Goal: Task Accomplishment & Management: Complete application form

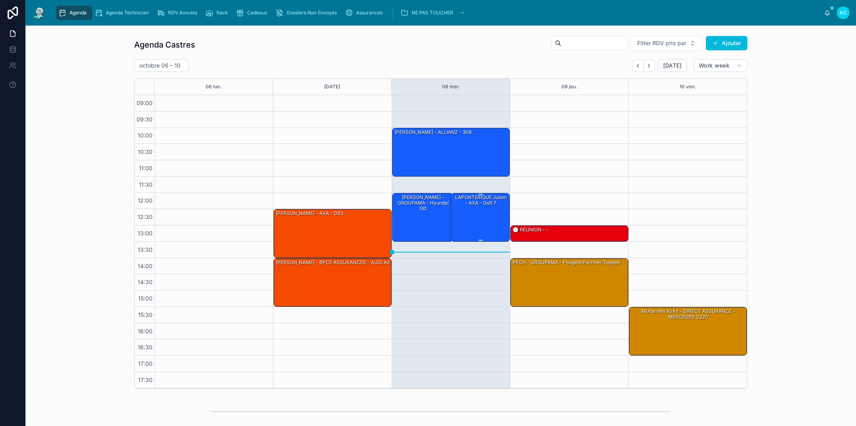
click at [474, 230] on div "LAPONTERIQUE Julien - AXA - Golf 7" at bounding box center [480, 216] width 57 height 47
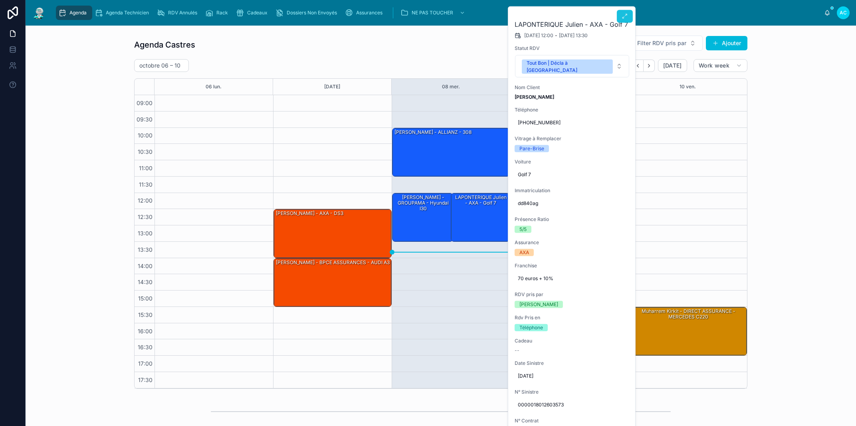
click at [624, 19] on button at bounding box center [625, 16] width 16 height 13
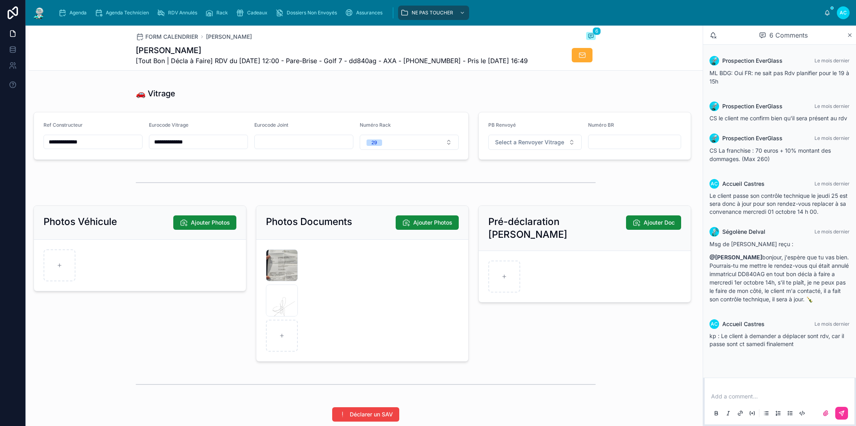
scroll to position [1046, 0]
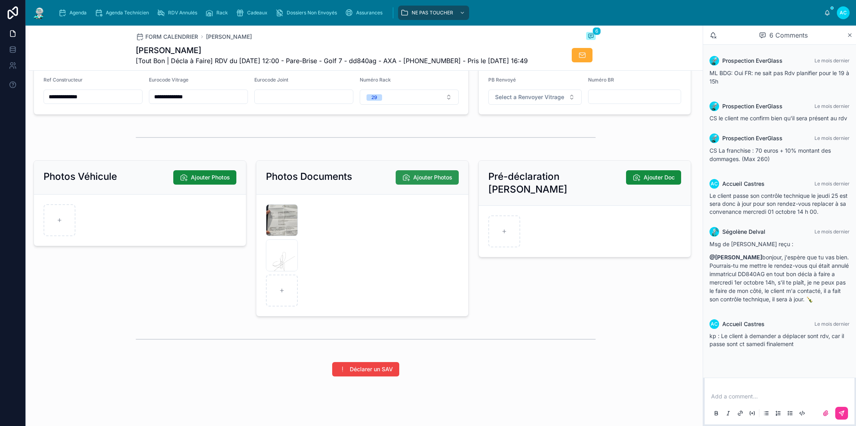
click at [427, 181] on span "Ajouter Photos" at bounding box center [432, 177] width 39 height 8
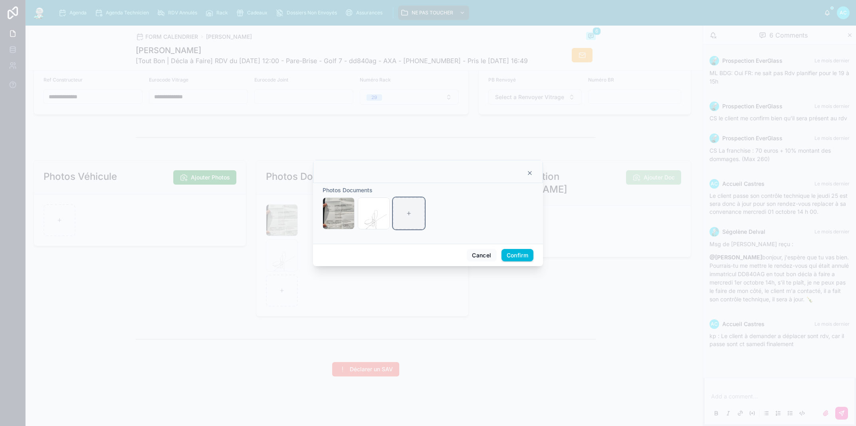
click at [417, 216] on div at bounding box center [409, 213] width 32 height 32
type input "**********"
click at [523, 255] on button "Confirm" at bounding box center [518, 255] width 32 height 13
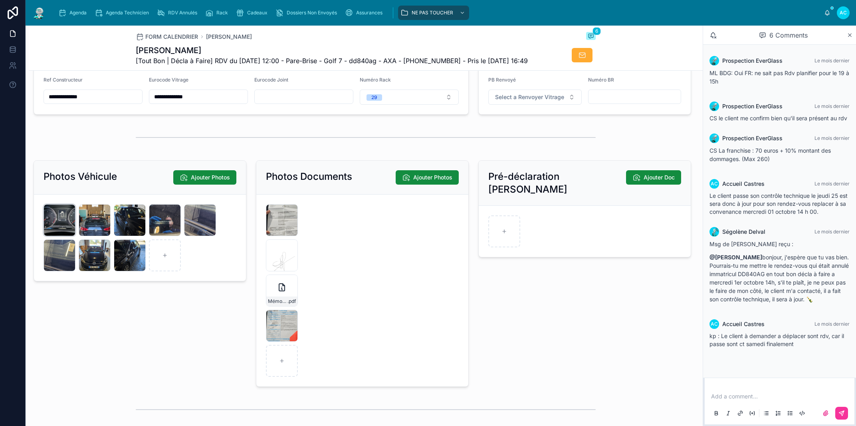
click at [70, 236] on div "20251008_122617 .jpg" at bounding box center [60, 220] width 32 height 32
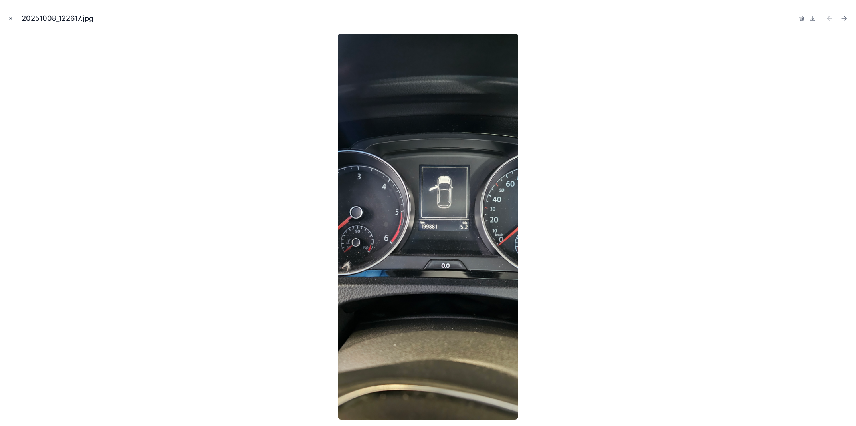
click at [10, 19] on icon "Close modal" at bounding box center [11, 18] width 3 height 3
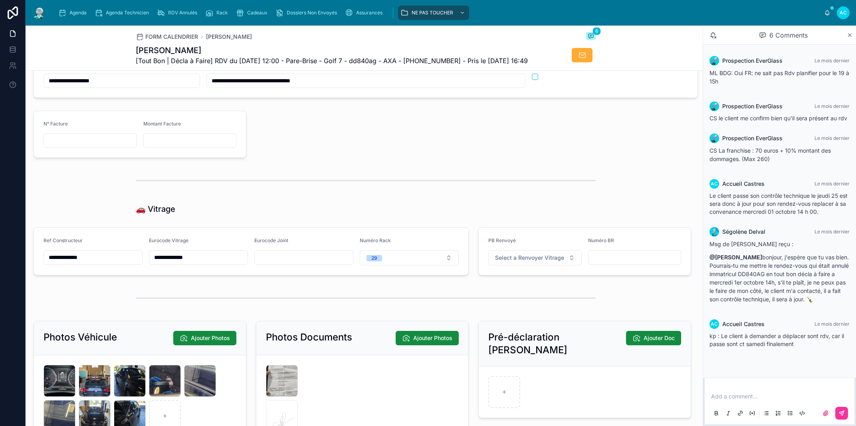
scroll to position [1159, 0]
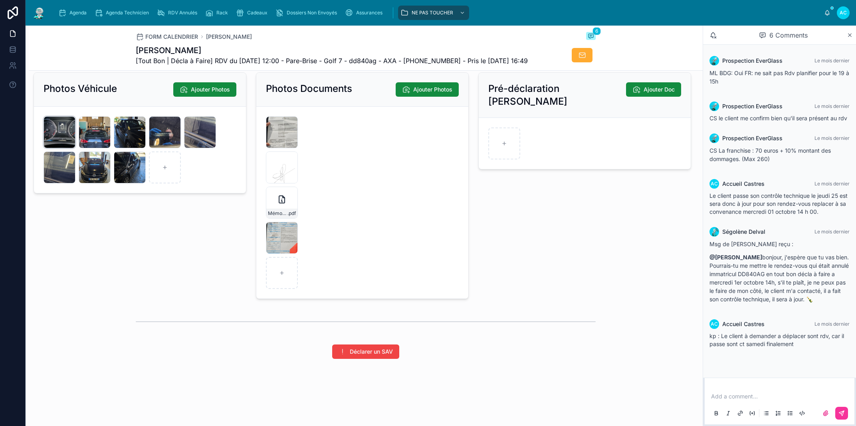
click at [65, 143] on div "20251008_122617 .jpg" at bounding box center [60, 132] width 32 height 32
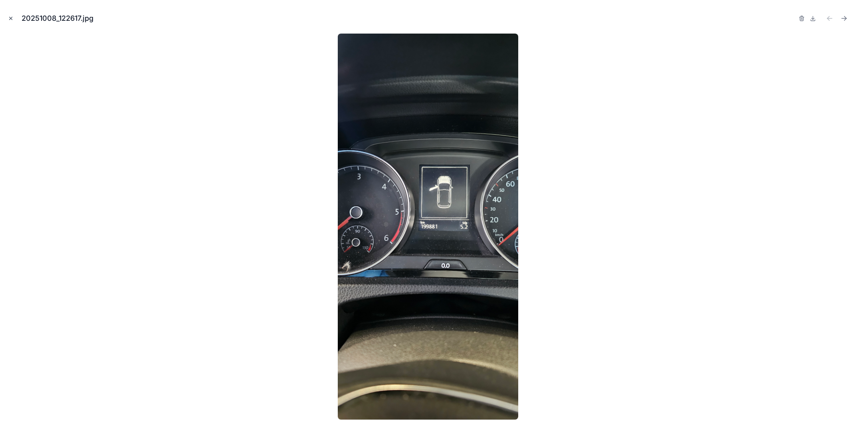
drag, startPoint x: 8, startPoint y: 20, endPoint x: 242, endPoint y: 270, distance: 342.8
click at [9, 20] on icon "Close modal" at bounding box center [11, 19] width 6 height 6
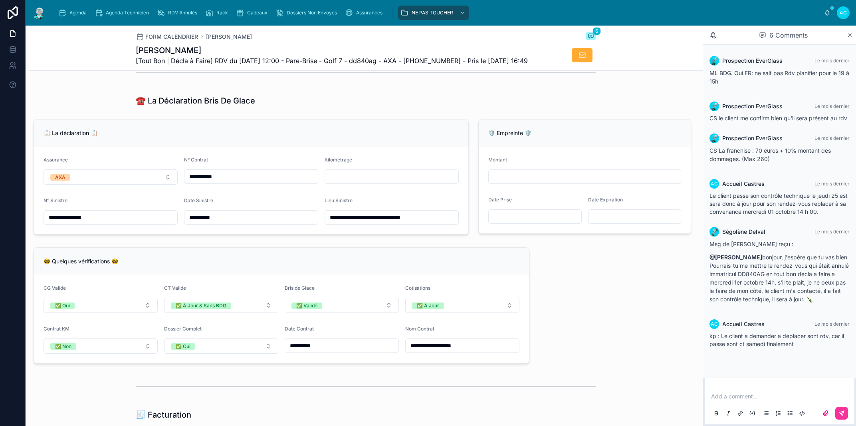
scroll to position [476, 0]
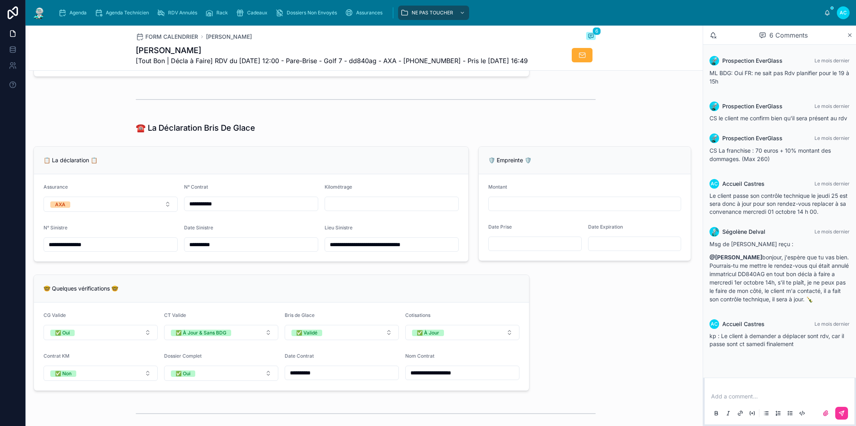
click at [351, 211] on div at bounding box center [392, 203] width 134 height 14
click at [351, 209] on input "text" at bounding box center [391, 203] width 133 height 11
type input "******"
click at [353, 301] on div "🤓 Quelques vérifications 🤓" at bounding box center [281, 289] width 495 height 28
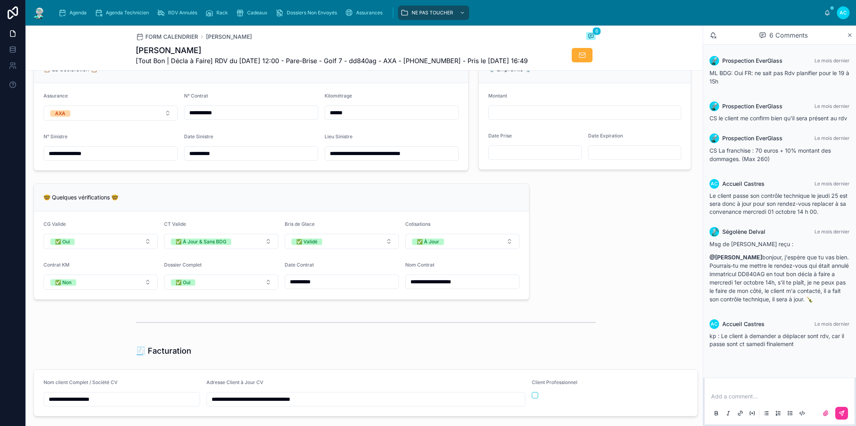
scroll to position [339, 0]
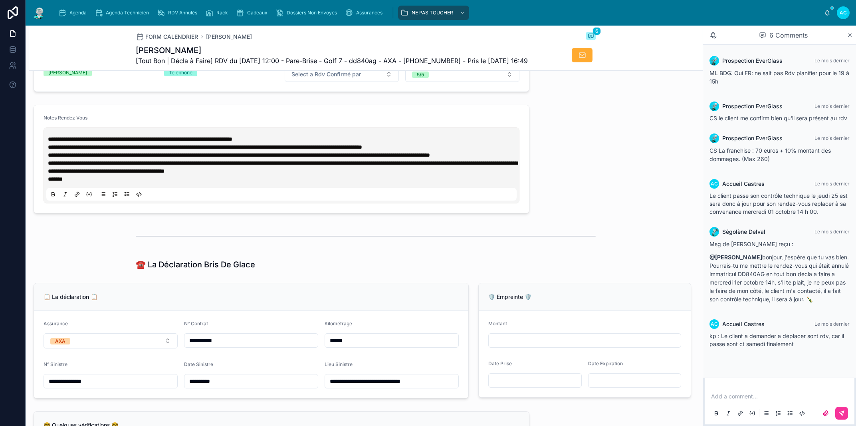
click at [49, 142] on span "**********" at bounding box center [140, 139] width 185 height 6
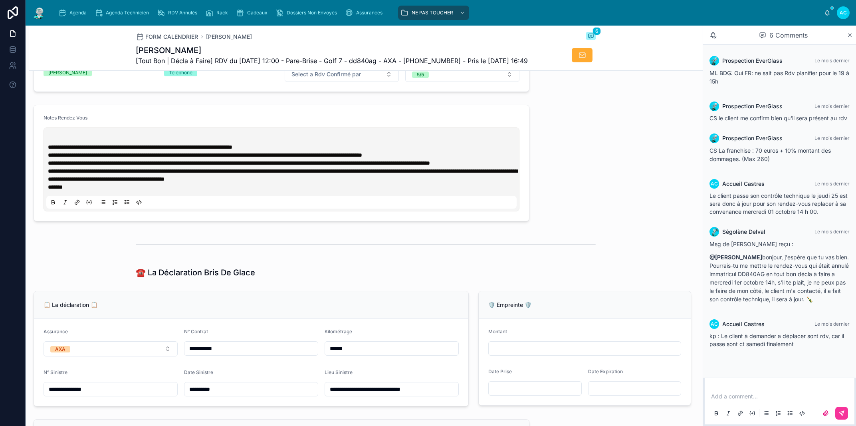
click at [66, 143] on p at bounding box center [283, 139] width 470 height 8
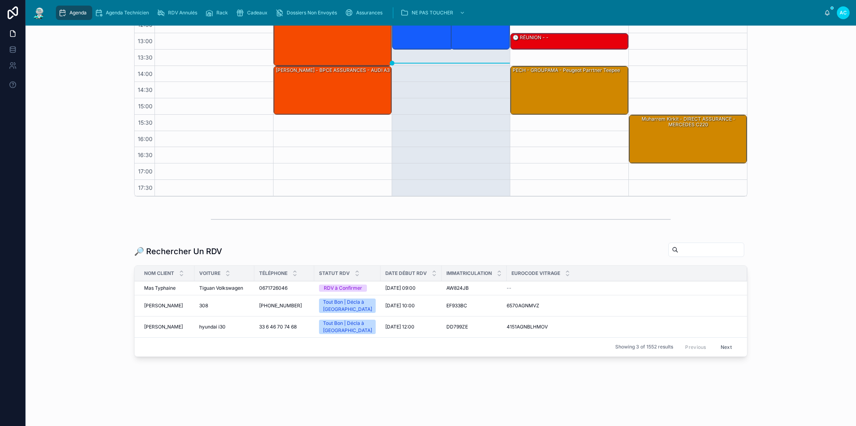
scroll to position [10, 0]
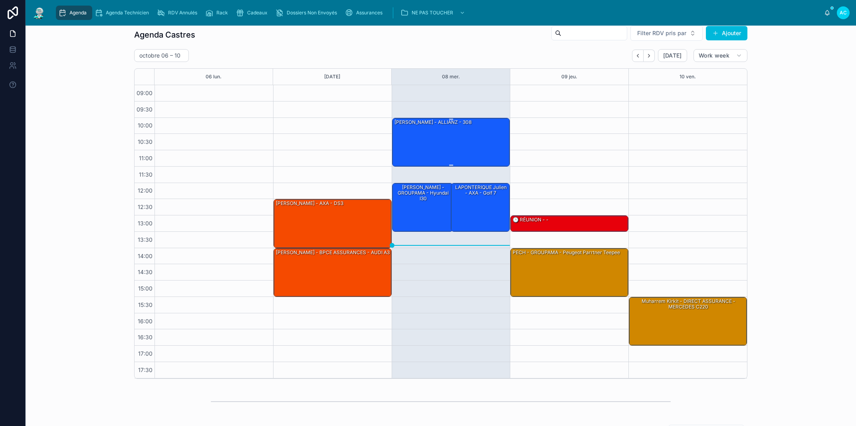
click at [454, 153] on div "[PERSON_NAME] - ALLIANZ - 308" at bounding box center [452, 141] width 116 height 47
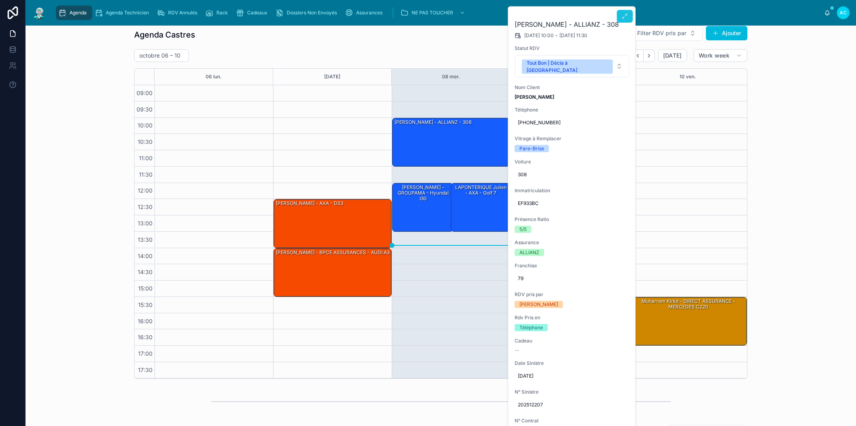
click at [625, 16] on icon at bounding box center [625, 16] width 6 height 6
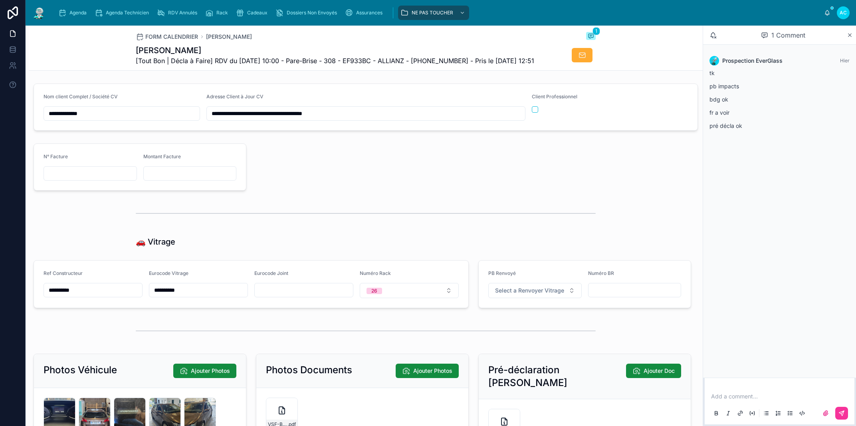
scroll to position [1000, 0]
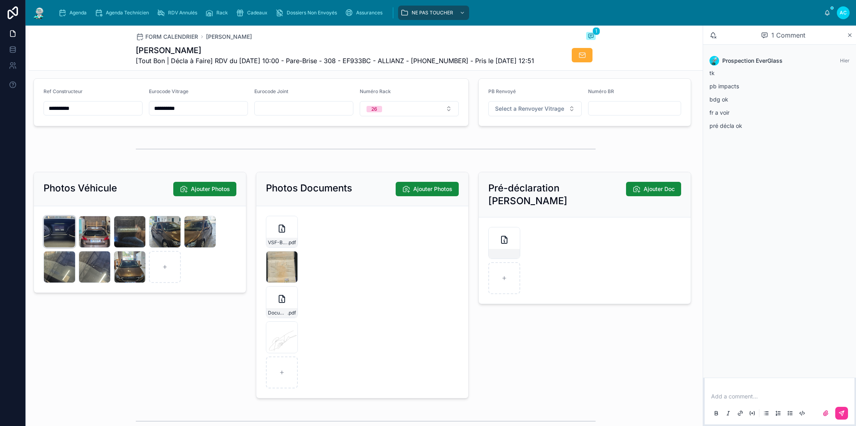
click at [64, 248] on div "20251008_104650 .jpg" at bounding box center [60, 232] width 32 height 32
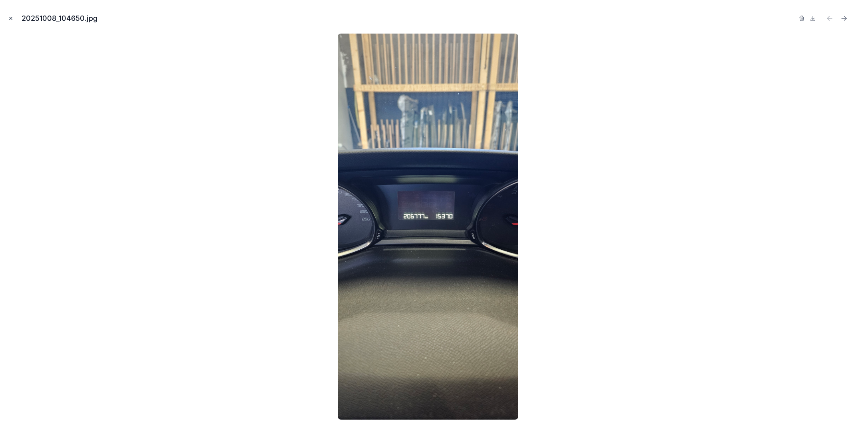
click at [13, 20] on icon "Close modal" at bounding box center [11, 19] width 6 height 6
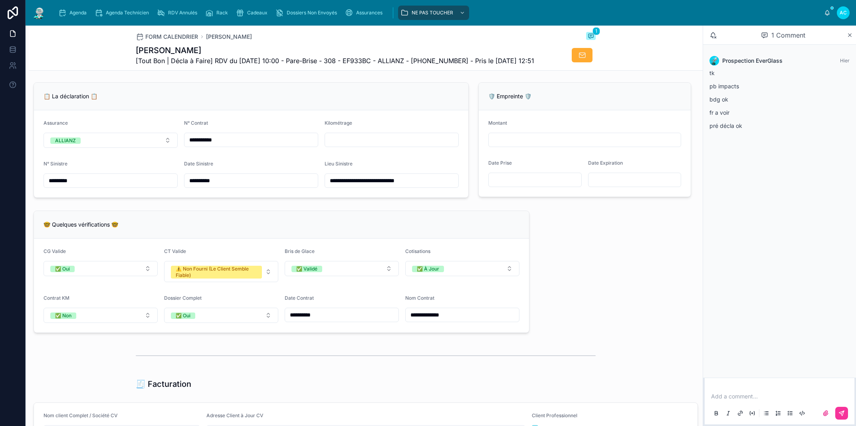
scroll to position [318, 0]
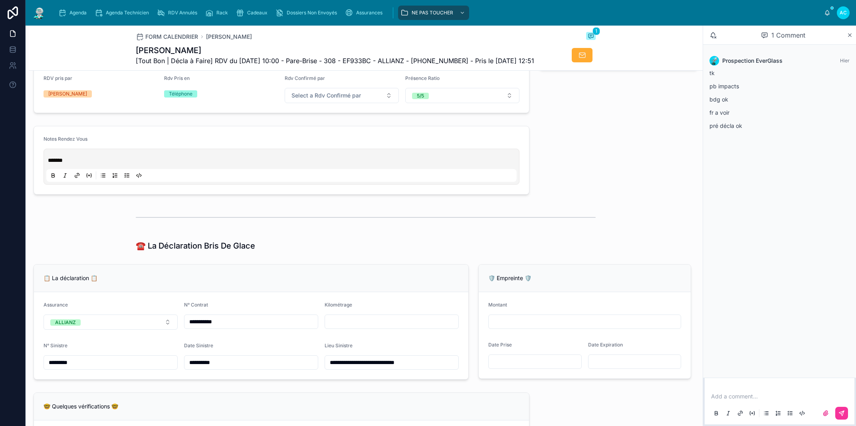
click at [361, 327] on input "text" at bounding box center [391, 321] width 133 height 11
type input "******"
click at [391, 254] on div "☎️ La Déclaration Bris De Glace" at bounding box center [366, 246] width 674 height 18
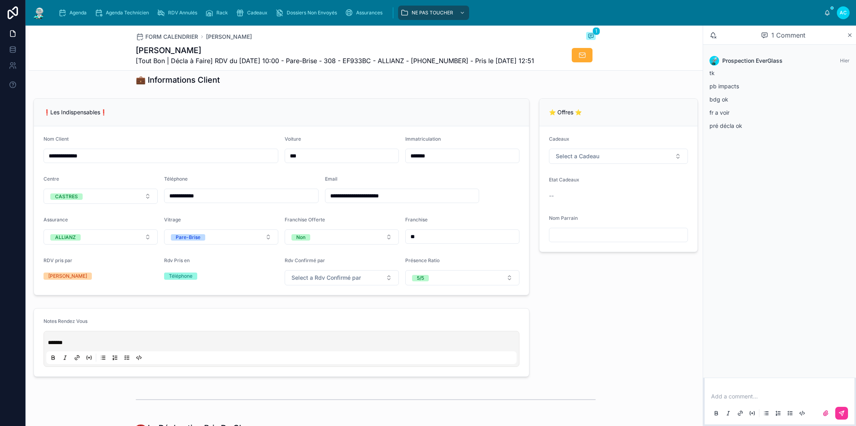
scroll to position [409, 0]
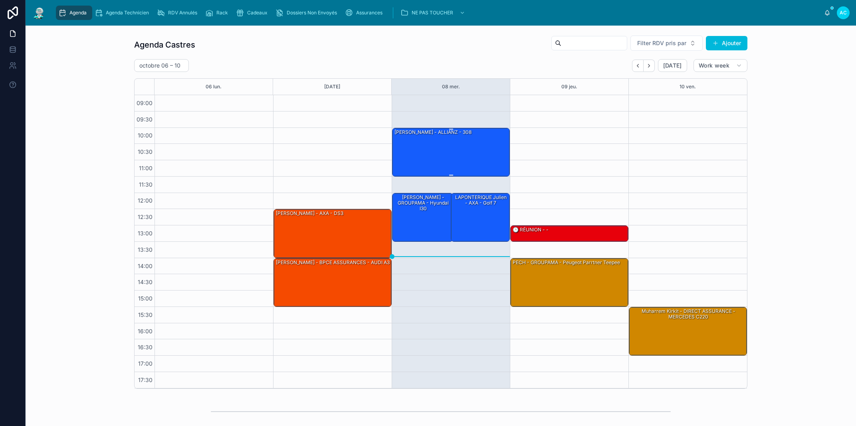
click at [415, 152] on div "[PERSON_NAME] - ALLIANZ - 308" at bounding box center [452, 151] width 116 height 47
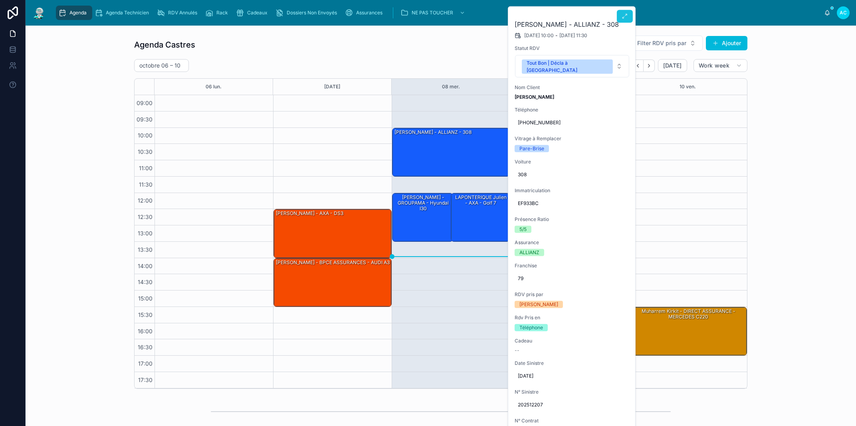
click at [621, 18] on button at bounding box center [625, 16] width 16 height 13
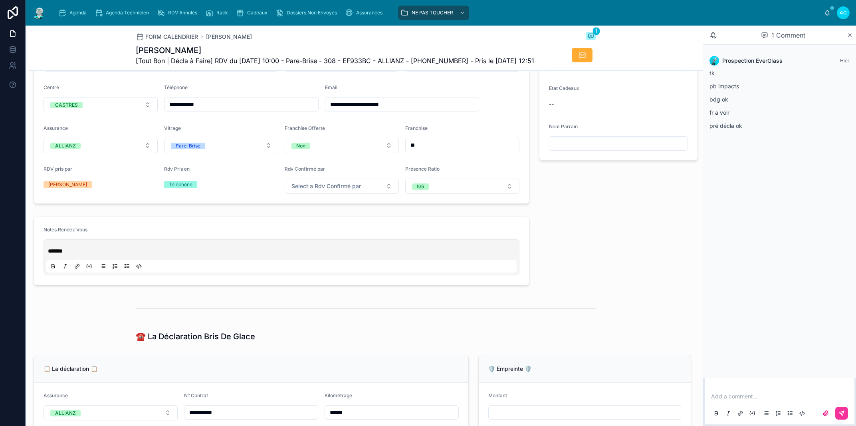
scroll to position [227, 0]
click at [48, 254] on span "*******" at bounding box center [55, 251] width 15 height 6
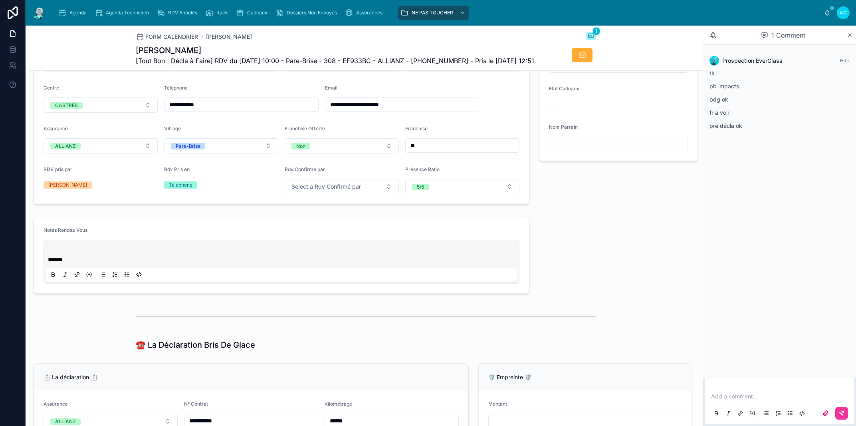
click at [57, 255] on p at bounding box center [283, 251] width 470 height 8
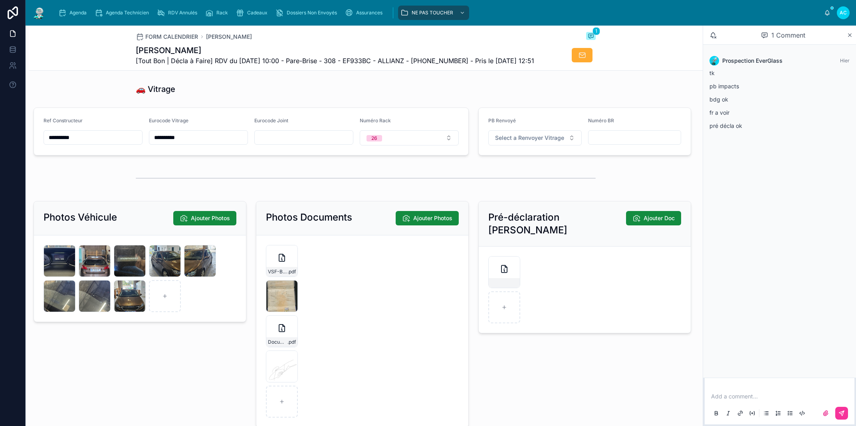
scroll to position [1046, 0]
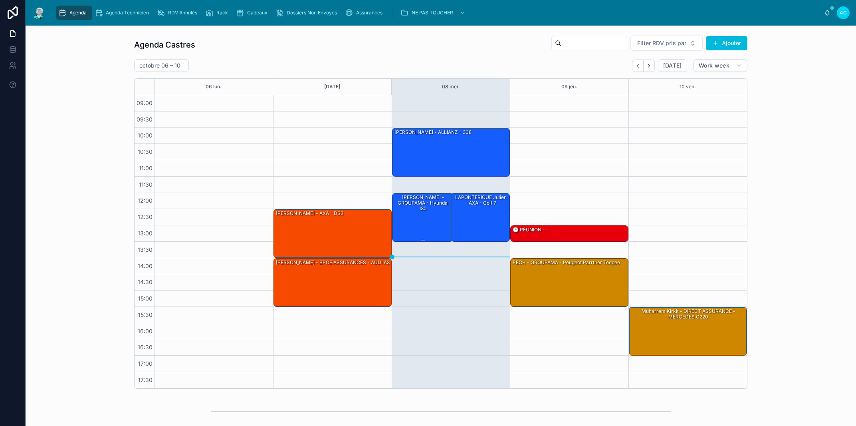
click at [429, 222] on div "[PERSON_NAME] - GROUPAMA - hyundai i30" at bounding box center [423, 216] width 59 height 47
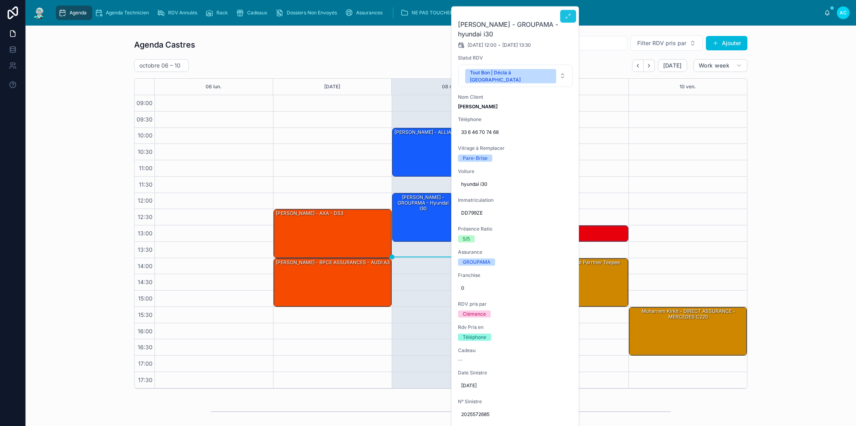
click at [569, 16] on icon at bounding box center [568, 16] width 6 height 6
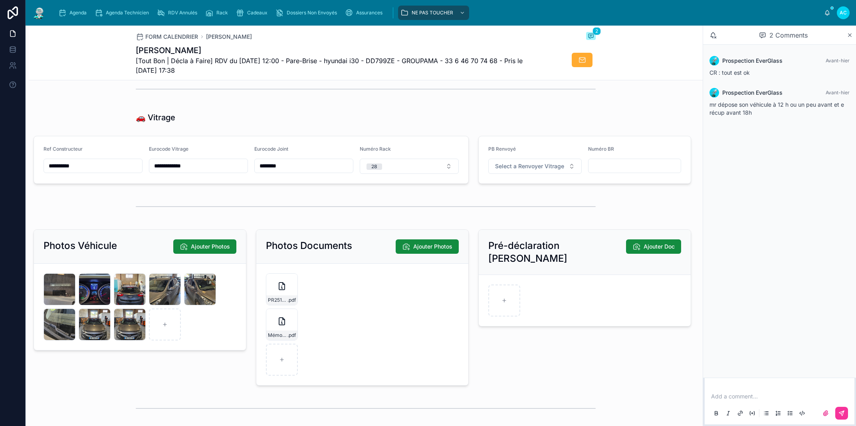
scroll to position [1000, 0]
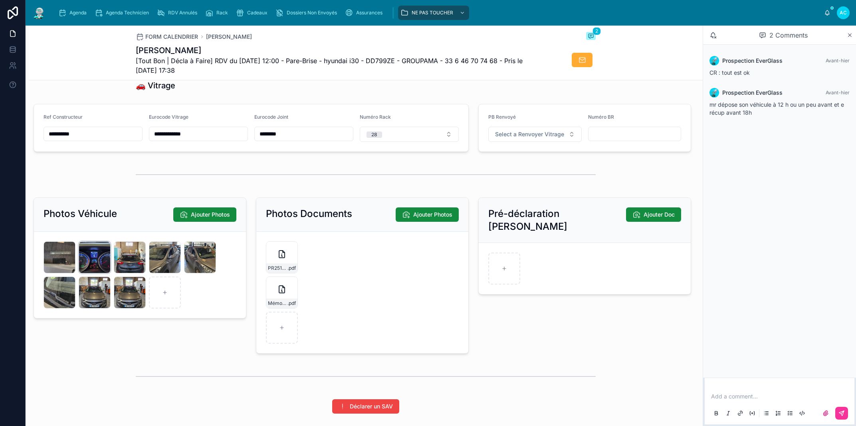
click at [91, 270] on div "20251008_123246 .jpg" at bounding box center [95, 257] width 32 height 32
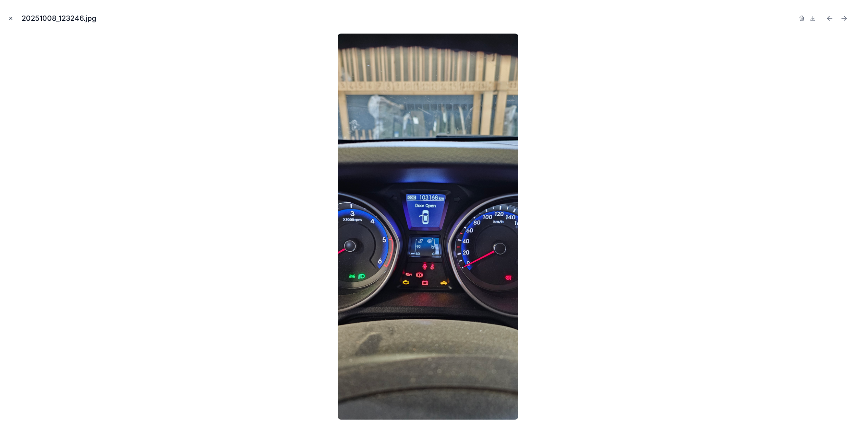
click at [11, 17] on icon "Close modal" at bounding box center [11, 19] width 6 height 6
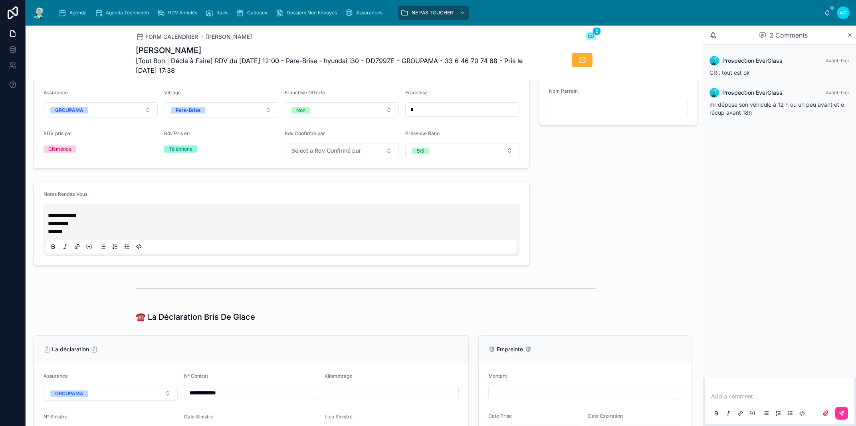
scroll to position [500, 0]
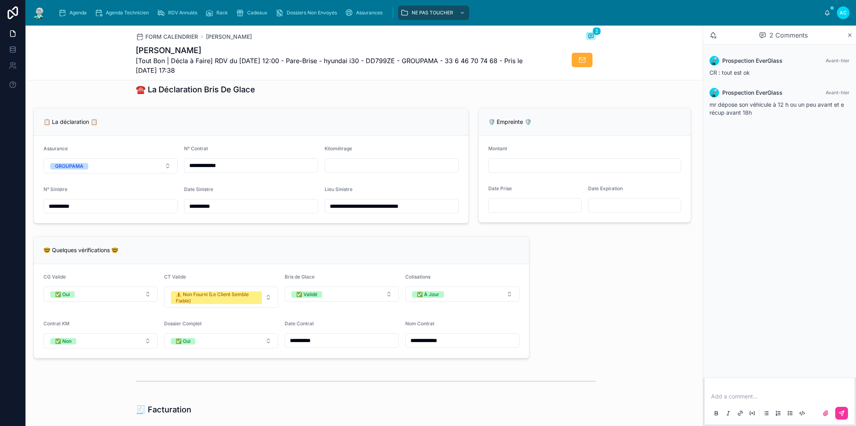
click at [368, 171] on input "text" at bounding box center [391, 165] width 133 height 11
type input "******"
click at [252, 246] on div "🤓 Quelques vérifications 🤓" at bounding box center [281, 250] width 495 height 28
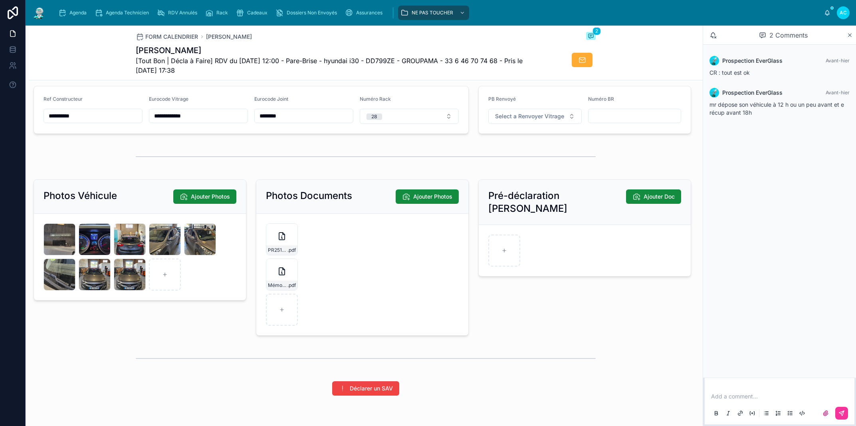
scroll to position [1046, 0]
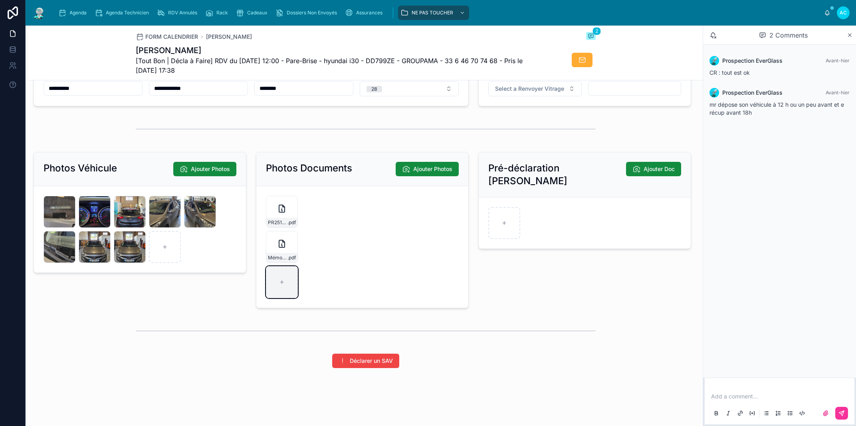
click at [271, 289] on div at bounding box center [282, 282] width 32 height 32
type input "**********"
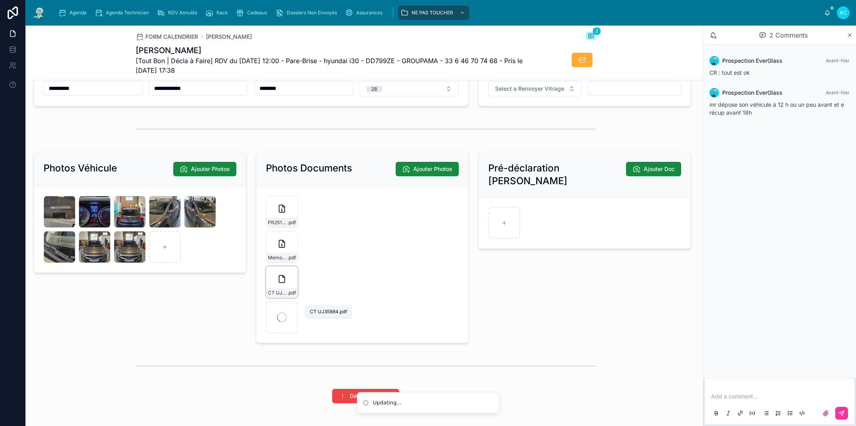
click at [288, 296] on span ".pdf" at bounding box center [292, 293] width 8 height 6
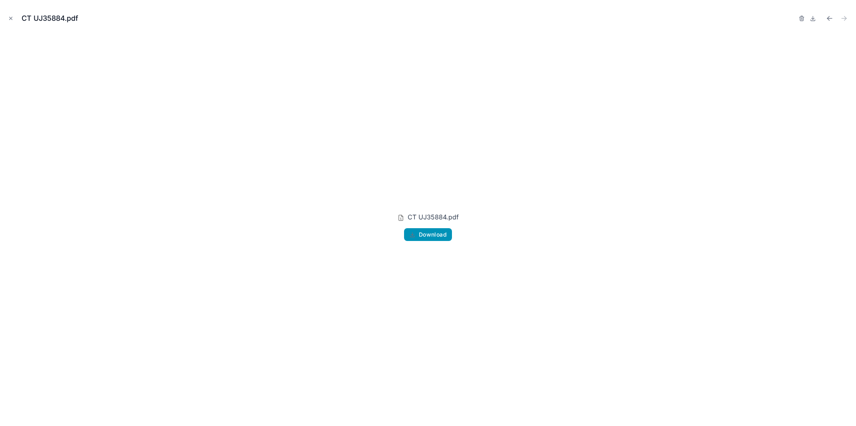
click at [442, 236] on span "Download" at bounding box center [433, 234] width 28 height 7
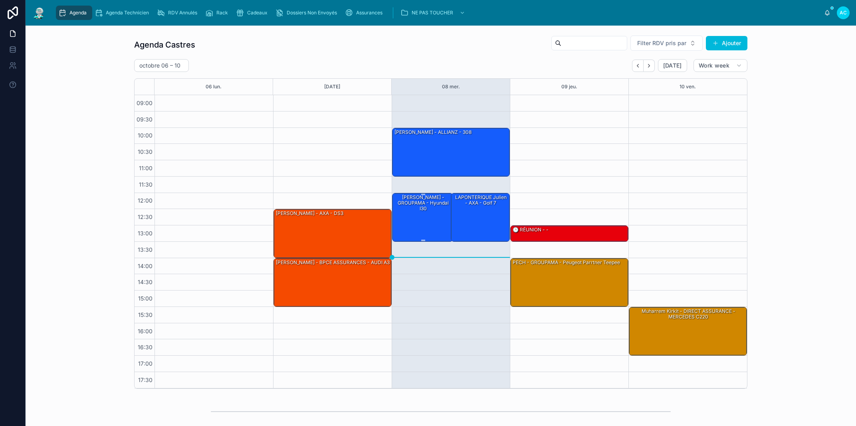
click at [420, 226] on div "[PERSON_NAME] - GROUPAMA - hyundai i30" at bounding box center [423, 216] width 59 height 47
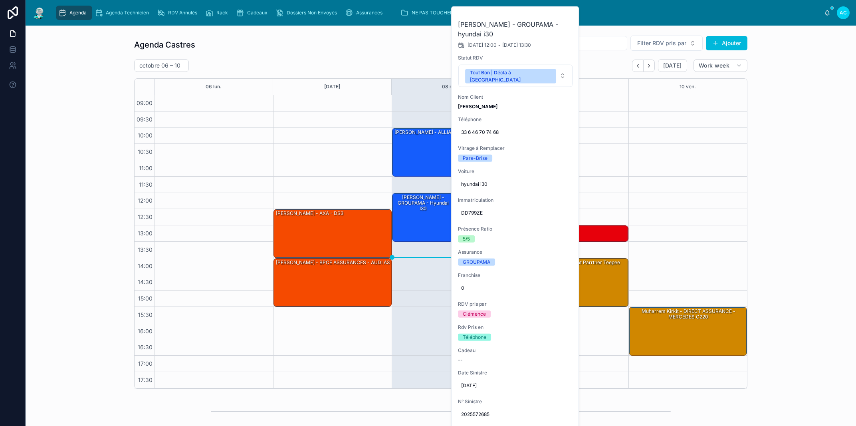
click at [0, 0] on icon at bounding box center [0, 0] width 0 height 0
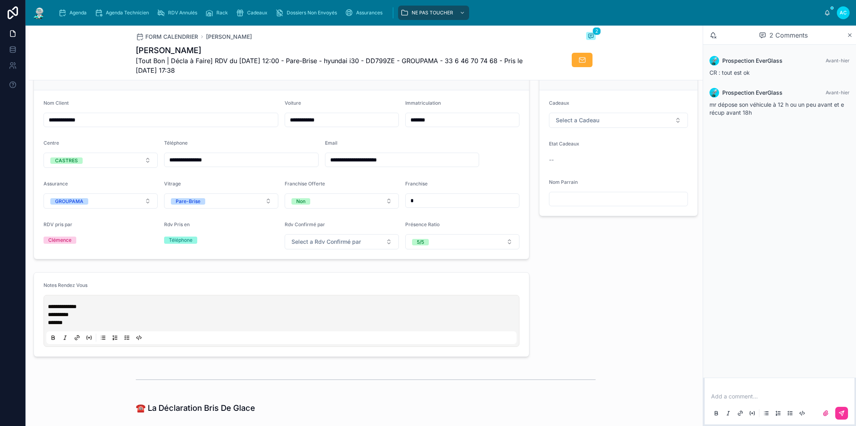
type input "******"
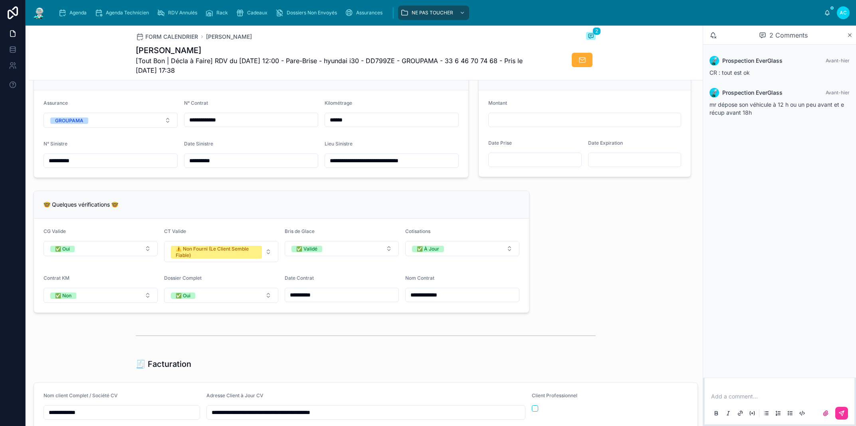
scroll to position [455, 0]
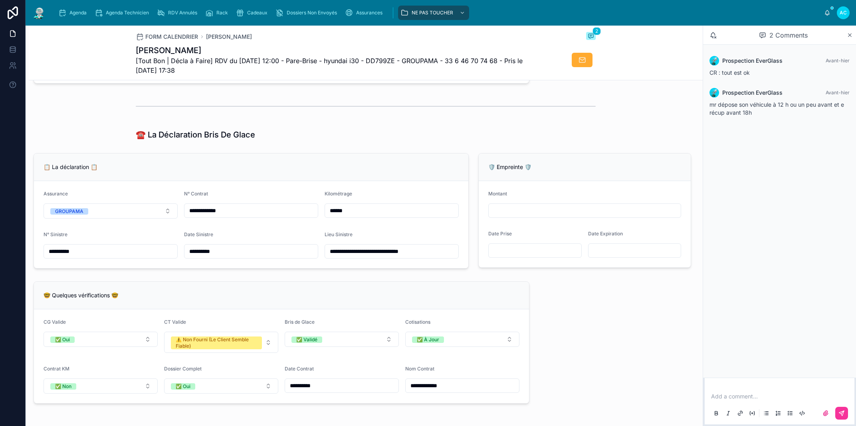
click at [214, 345] on div "⚠️ Non Fourni (Le Client Semble Fiable)" at bounding box center [216, 342] width 81 height 13
click at [204, 290] on div "✅ À Jour & Sans BDG" at bounding box center [196, 290] width 50 height 6
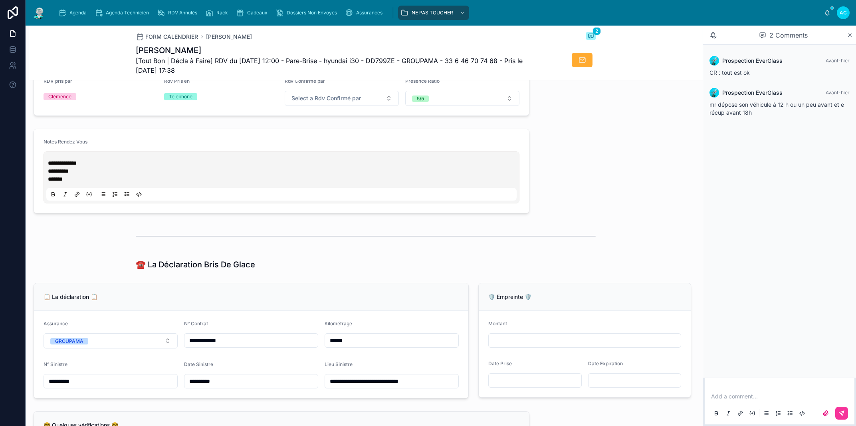
scroll to position [227, 0]
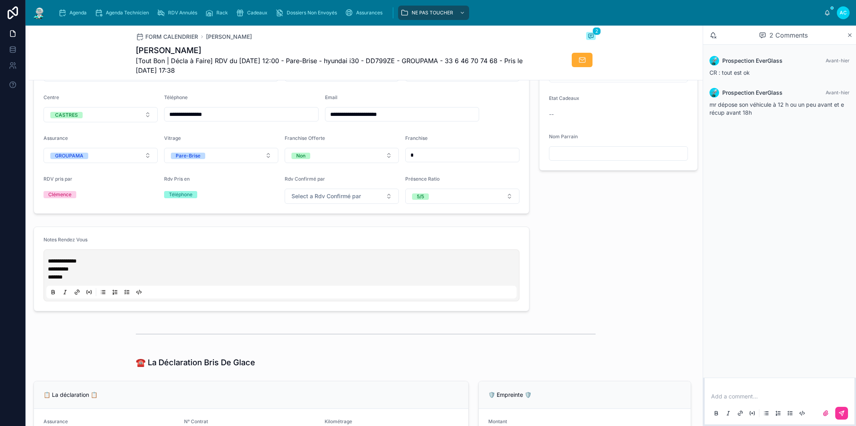
click at [49, 264] on span "**********" at bounding box center [62, 261] width 29 height 6
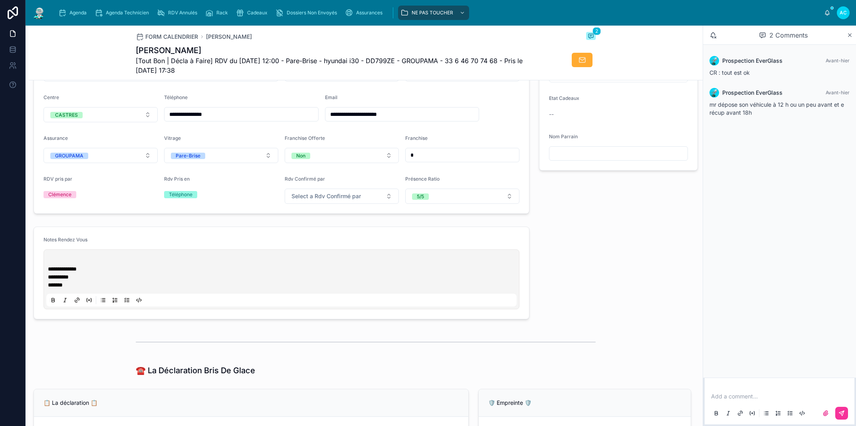
click at [55, 265] on p at bounding box center [283, 261] width 470 height 8
click at [591, 217] on div "⭐ Offres ⭐ Cadeaux Select a Cadeau Etat Cadeaux -- Nom Parrain" at bounding box center [618, 115] width 169 height 203
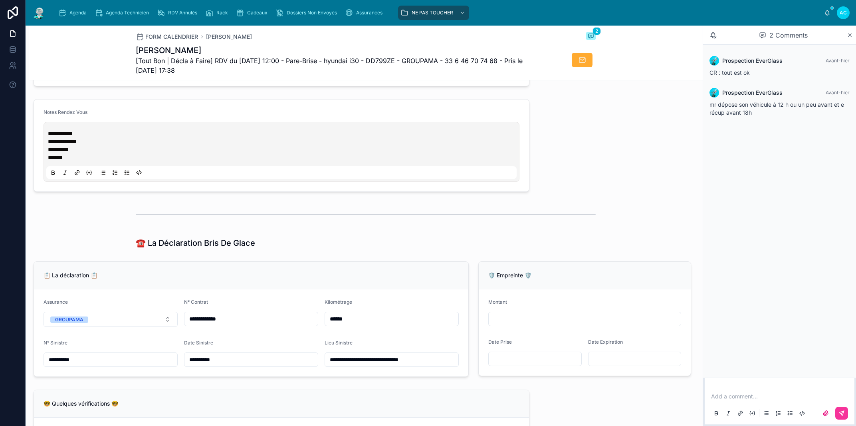
scroll to position [182, 0]
